Goal: Transaction & Acquisition: Download file/media

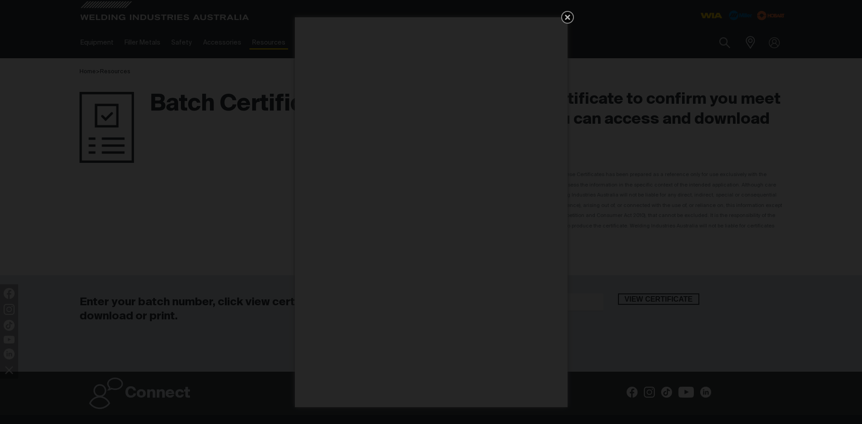
click at [567, 15] on icon "Get 5 WIA Welding Guides Free!" at bounding box center [567, 17] width 11 height 11
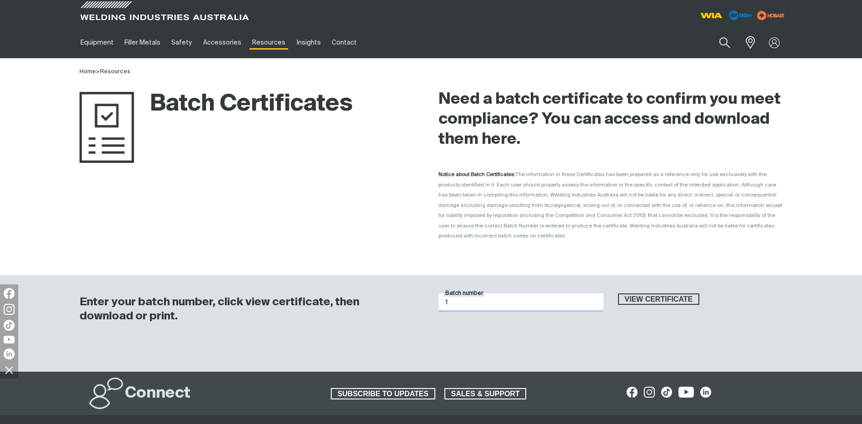
click at [449, 293] on input "1" at bounding box center [521, 302] width 165 height 18
click at [657, 293] on span "View certificate" at bounding box center [659, 299] width 80 height 12
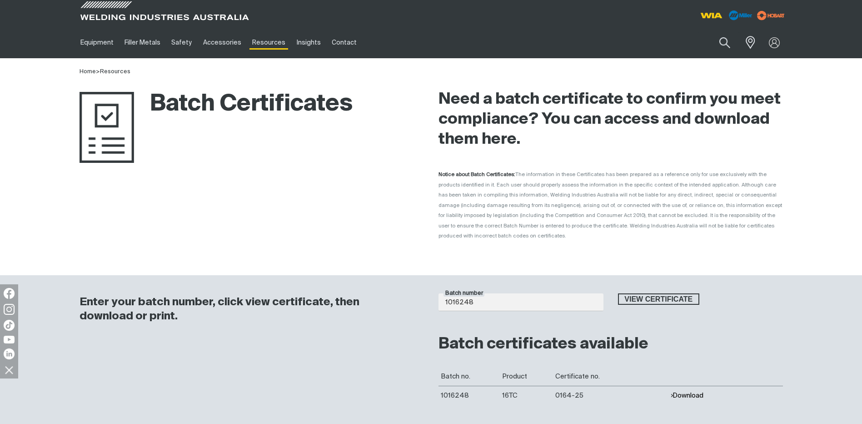
click at [695, 391] on button "Download" at bounding box center [687, 395] width 33 height 8
click at [461, 293] on input "1016248" at bounding box center [521, 302] width 165 height 18
drag, startPoint x: 459, startPoint y: 291, endPoint x: 475, endPoint y: 292, distance: 16.4
click at [475, 293] on input "1016248" at bounding box center [521, 302] width 165 height 18
click at [649, 293] on span "View certificate" at bounding box center [659, 299] width 80 height 12
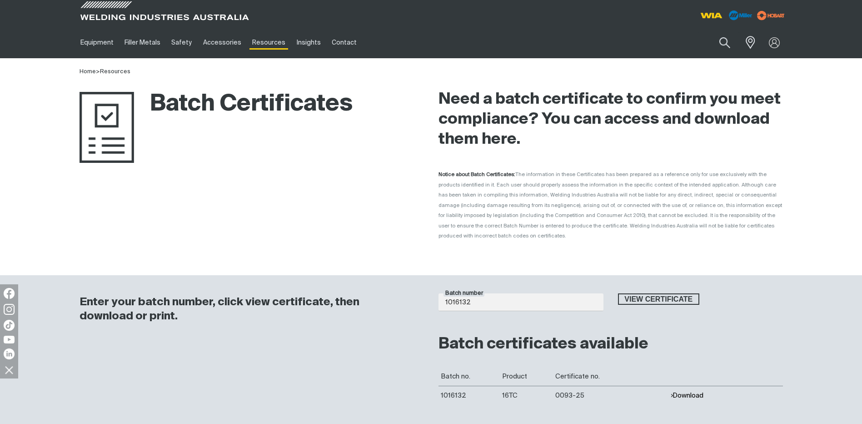
click at [683, 391] on button "Download" at bounding box center [687, 395] width 33 height 8
drag, startPoint x: 458, startPoint y: 291, endPoint x: 478, endPoint y: 291, distance: 20.5
click at [478, 293] on input "1016132" at bounding box center [521, 302] width 165 height 18
type input "1016268"
click at [665, 293] on span "View certificate" at bounding box center [659, 299] width 80 height 12
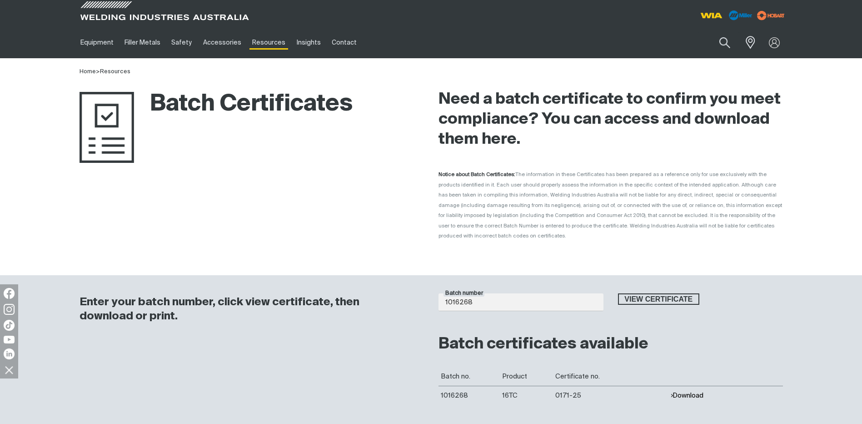
click at [688, 391] on button "Download" at bounding box center [687, 395] width 33 height 8
